Goal: Task Accomplishment & Management: Manage account settings

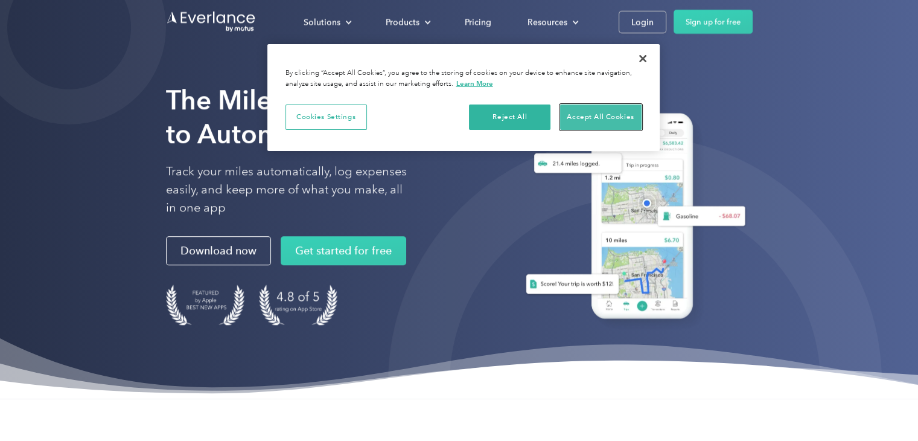
drag, startPoint x: 579, startPoint y: 112, endPoint x: 553, endPoint y: 131, distance: 32.3
click at [579, 113] on button "Accept All Cookies" at bounding box center [600, 116] width 81 height 25
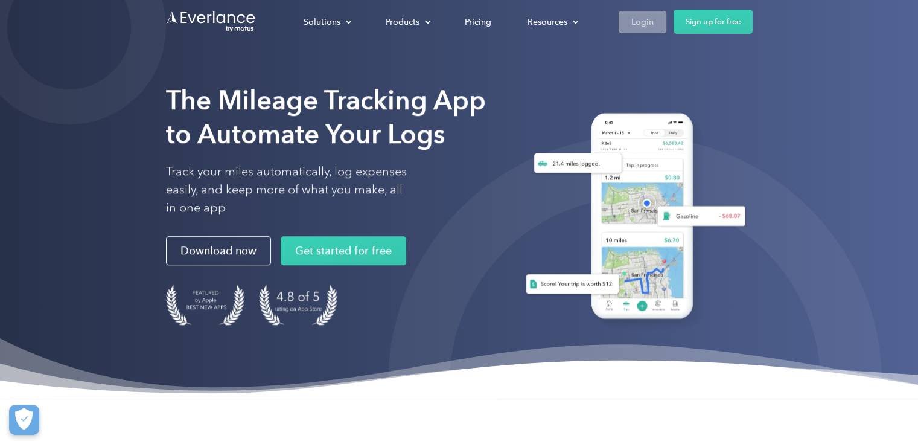
click at [640, 21] on div "Login" at bounding box center [642, 21] width 22 height 15
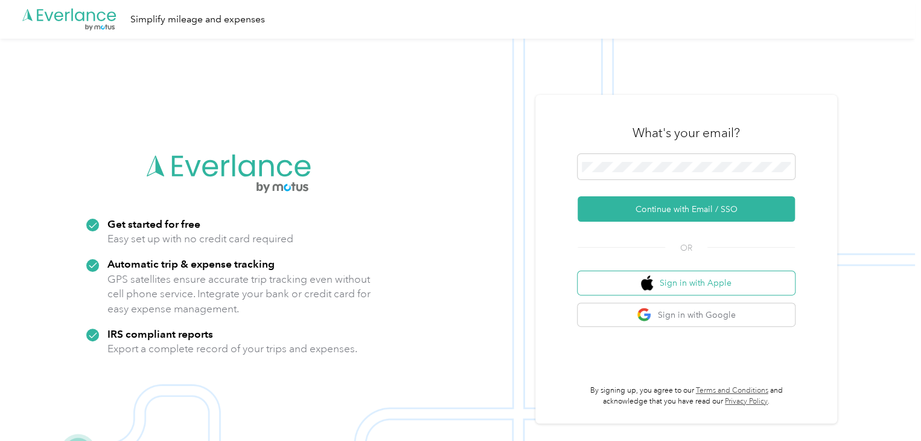
click at [668, 279] on button "Sign in with Apple" at bounding box center [686, 283] width 217 height 24
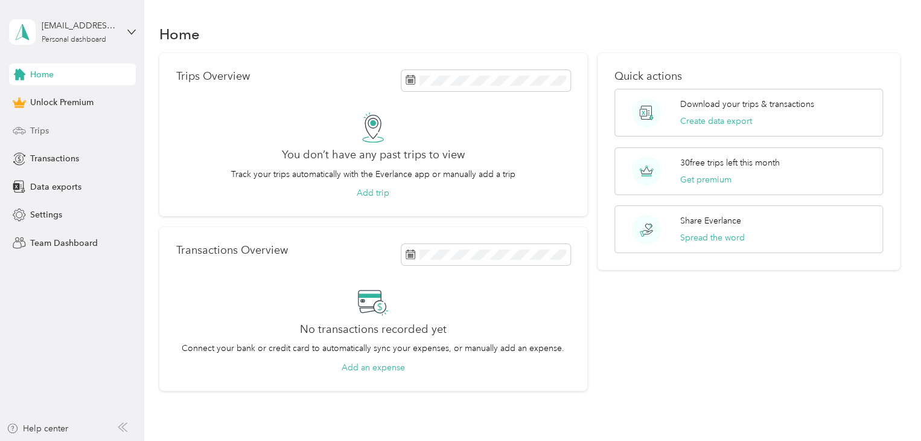
click at [19, 128] on icon at bounding box center [19, 130] width 13 height 13
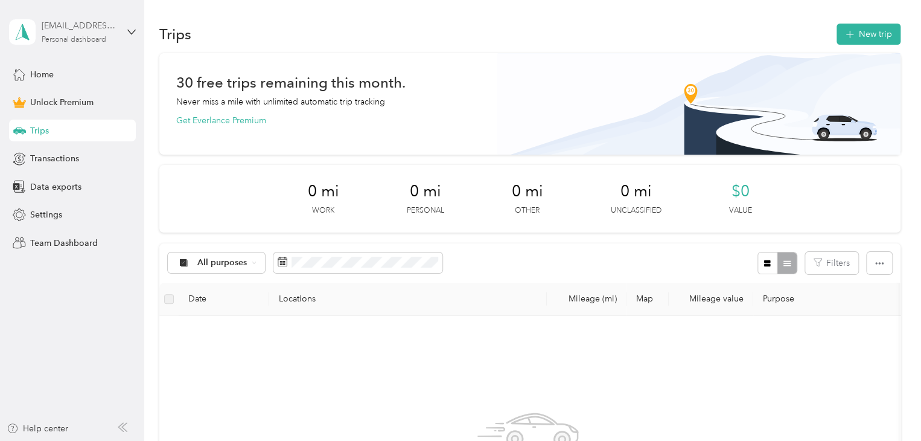
click at [54, 25] on div "morgan8castillo@icloud.com" at bounding box center [79, 25] width 75 height 13
click at [252, 22] on div "Trips New trip" at bounding box center [529, 33] width 741 height 25
click at [69, 27] on div "morgan8castillo@icloud.com" at bounding box center [79, 25] width 75 height 13
click at [74, 93] on div "Log out" at bounding box center [136, 99] width 237 height 21
